Goal: Task Accomplishment & Management: Complete application form

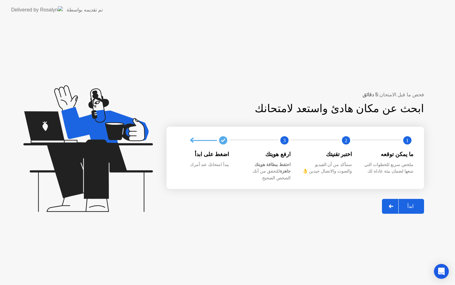
click at [406, 204] on div "ابدأ" at bounding box center [411, 206] width 24 height 6
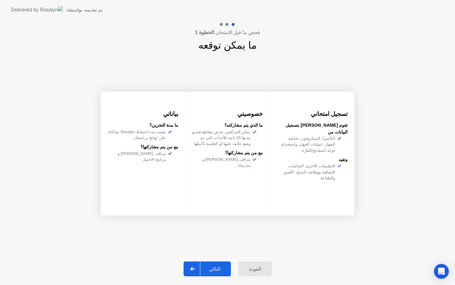
click at [208, 270] on div "التالي" at bounding box center [214, 269] width 29 height 6
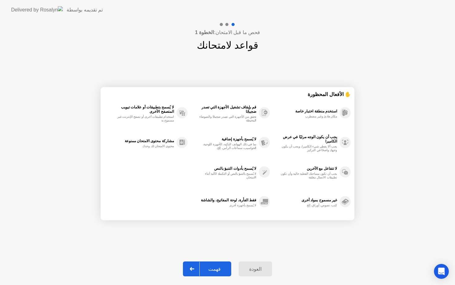
click at [208, 270] on div "فهمت" at bounding box center [215, 269] width 30 height 6
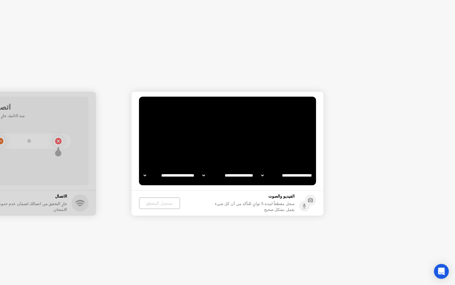
select select "**********"
select select "*******"
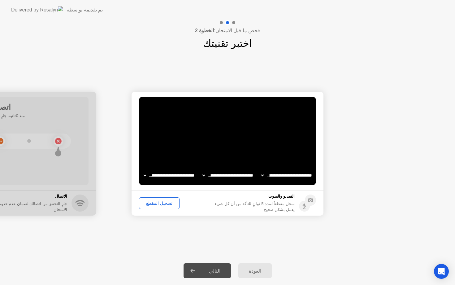
click at [159, 202] on div "تسجيل المقطع" at bounding box center [159, 203] width 36 height 5
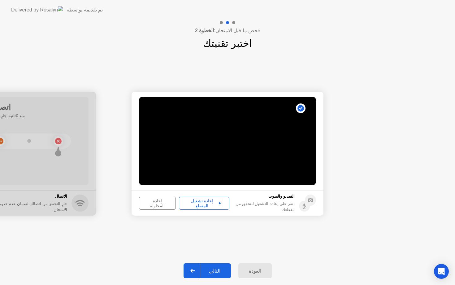
click at [209, 269] on div "التالي" at bounding box center [214, 271] width 29 height 6
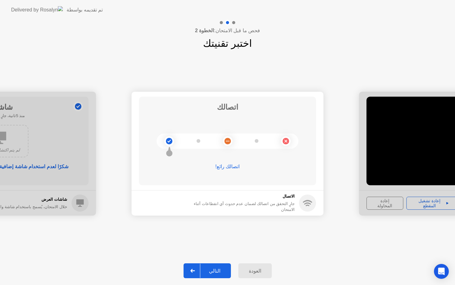
click at [209, 269] on div "التالي" at bounding box center [214, 271] width 29 height 6
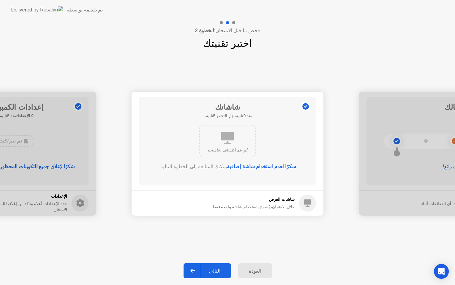
click at [209, 269] on div "التالي" at bounding box center [214, 271] width 29 height 6
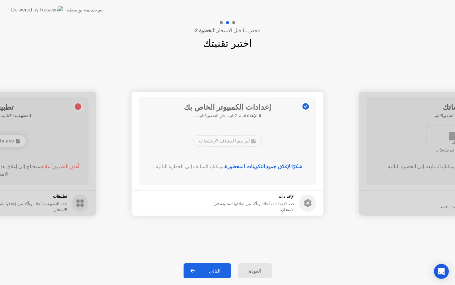
click at [209, 269] on div "التالي" at bounding box center [214, 271] width 29 height 6
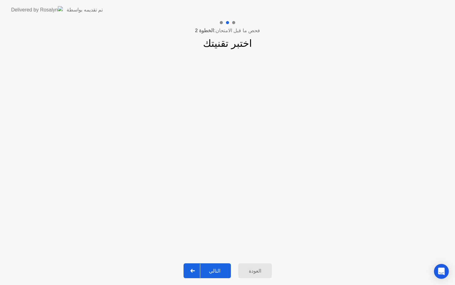
click at [216, 269] on div "التالي" at bounding box center [214, 271] width 29 height 6
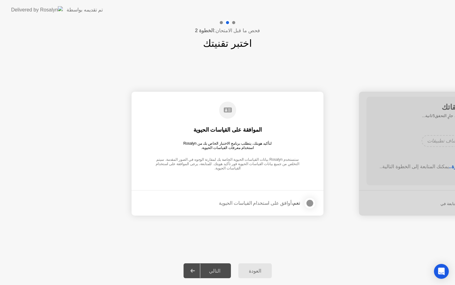
click at [216, 269] on div "التالي" at bounding box center [214, 271] width 29 height 6
click at [306, 202] on div at bounding box center [309, 202] width 7 height 7
click at [215, 270] on div "التالي" at bounding box center [214, 271] width 29 height 6
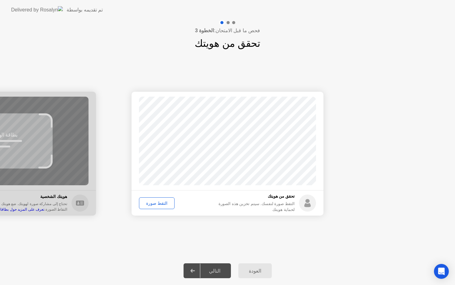
click at [155, 204] on div "التقط صورة" at bounding box center [156, 203] width 31 height 5
click at [213, 272] on div "التالي" at bounding box center [214, 271] width 29 height 6
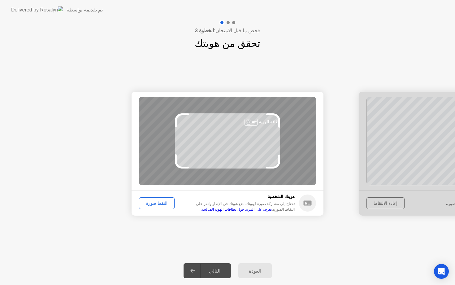
click at [154, 202] on div "التقط صورة" at bounding box center [156, 203] width 31 height 5
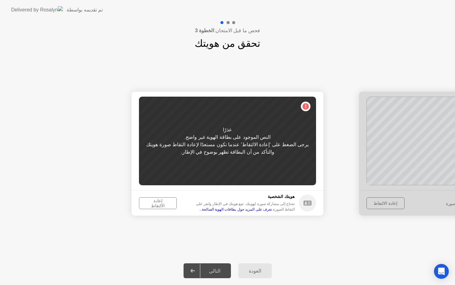
click at [154, 202] on div "إعادة الالتقاط" at bounding box center [157, 203] width 33 height 10
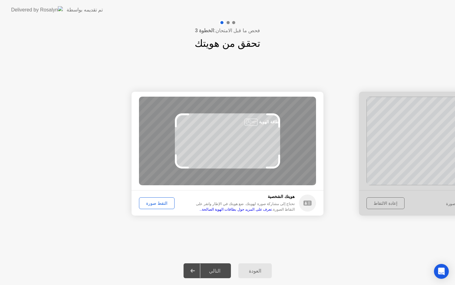
click at [156, 204] on div "التقط صورة" at bounding box center [156, 203] width 31 height 5
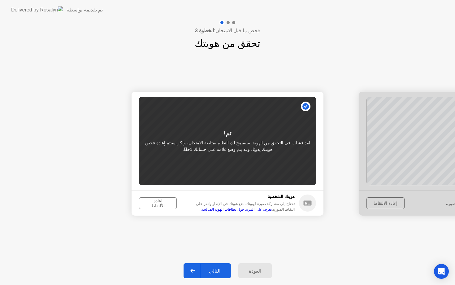
click at [156, 204] on div "إعادة الالتقاط" at bounding box center [157, 203] width 33 height 10
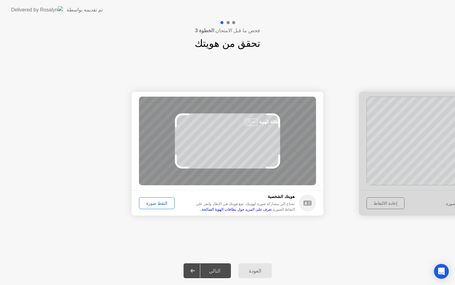
click at [158, 201] on div "التقط صورة" at bounding box center [156, 203] width 31 height 5
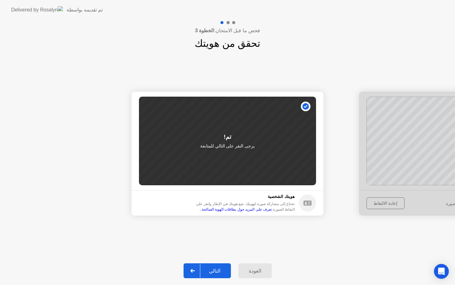
click at [209, 268] on div "التالي" at bounding box center [214, 271] width 29 height 6
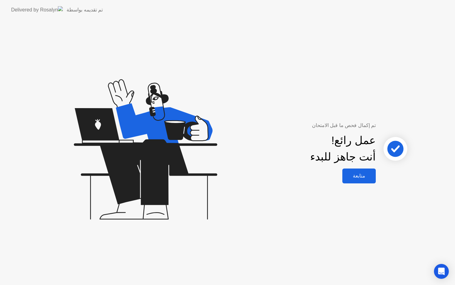
click at [355, 178] on div "متابعة" at bounding box center [359, 176] width 30 height 6
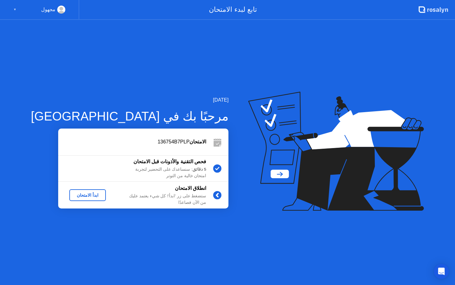
click at [76, 195] on div "ابدأ الامتحان" at bounding box center [88, 195] width 32 height 5
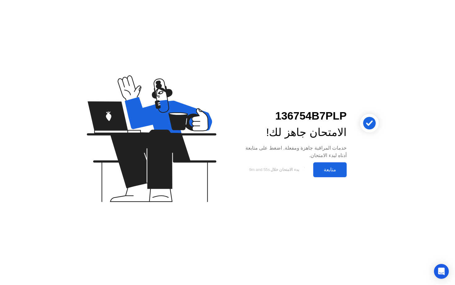
click at [328, 170] on div "متابعة" at bounding box center [330, 170] width 30 height 6
